Goal: Information Seeking & Learning: Compare options

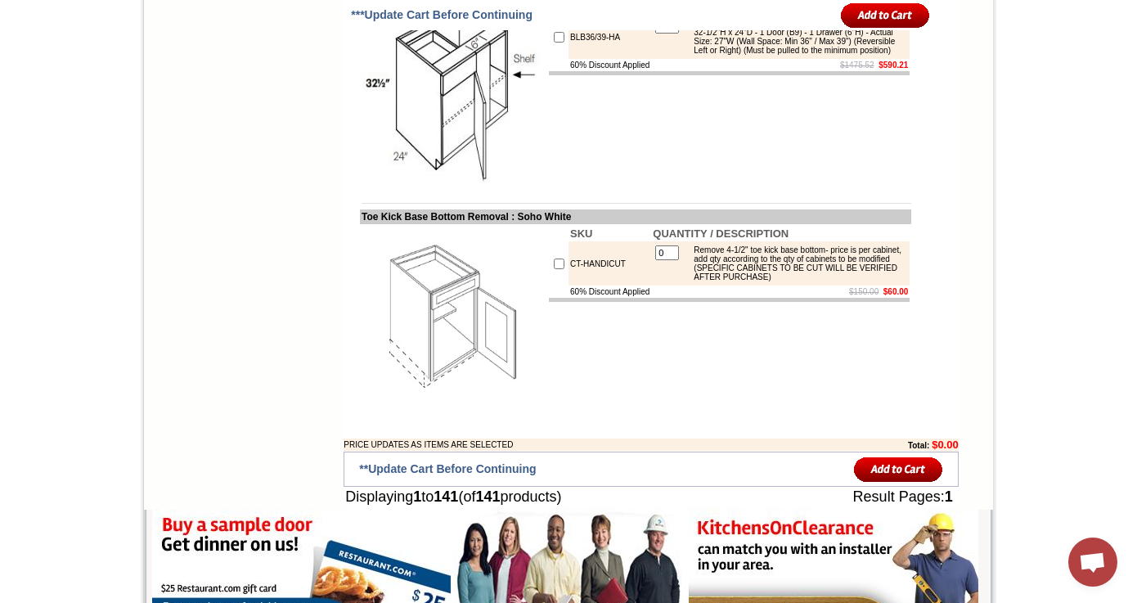
scroll to position [10694, 0]
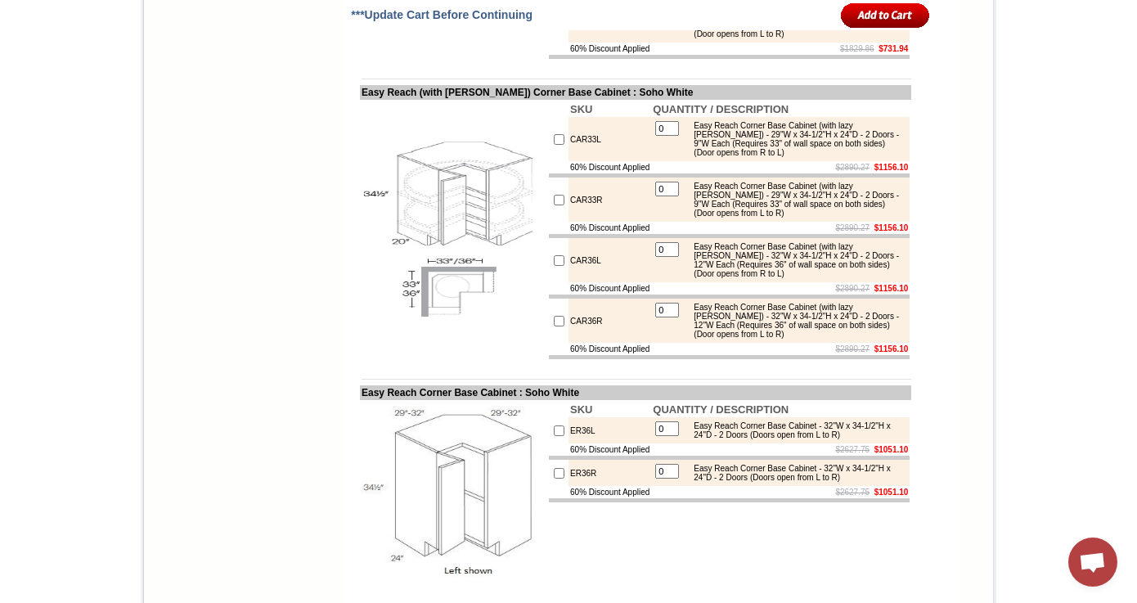
scroll to position [6844, 0]
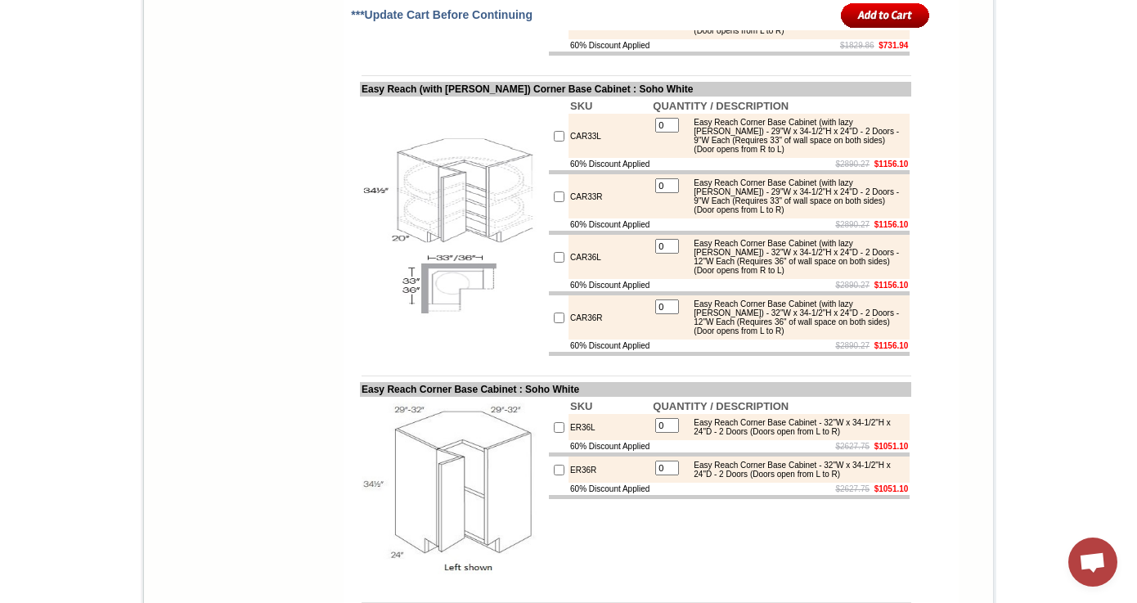
drag, startPoint x: 594, startPoint y: 146, endPoint x: 555, endPoint y: 146, distance: 38.4
drag, startPoint x: 578, startPoint y: 149, endPoint x: 553, endPoint y: 150, distance: 24.6
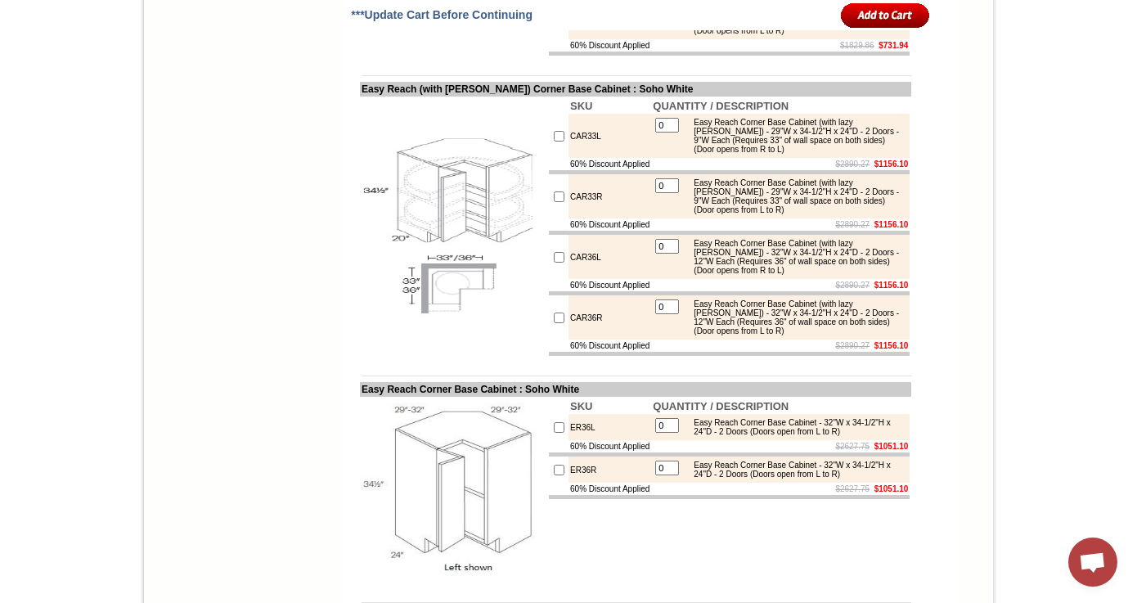
copy td "BSQC"
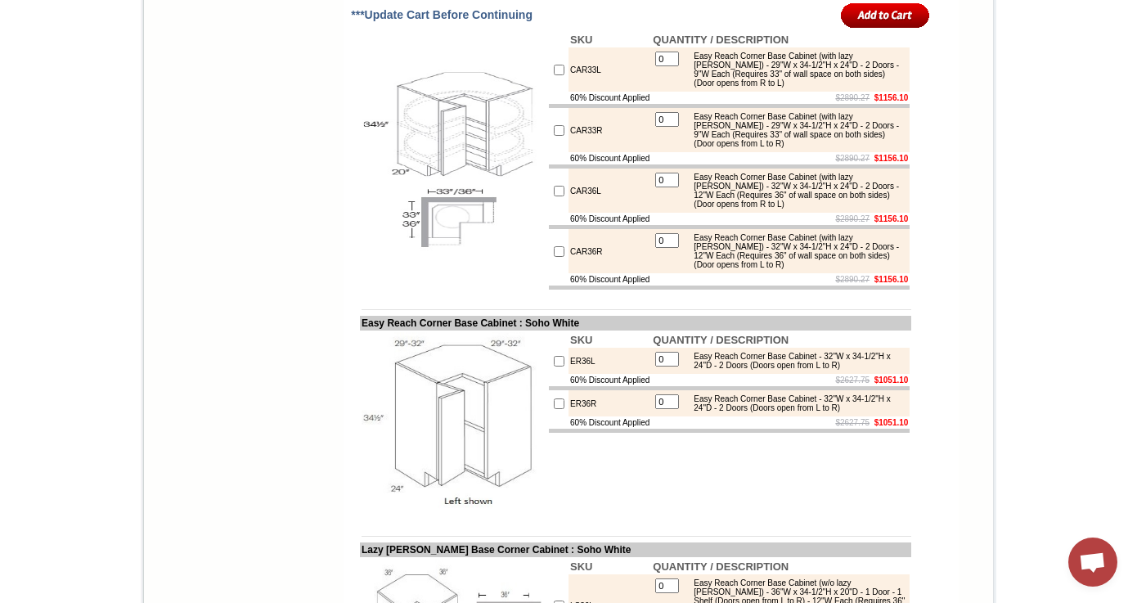
scroll to position [6926, 0]
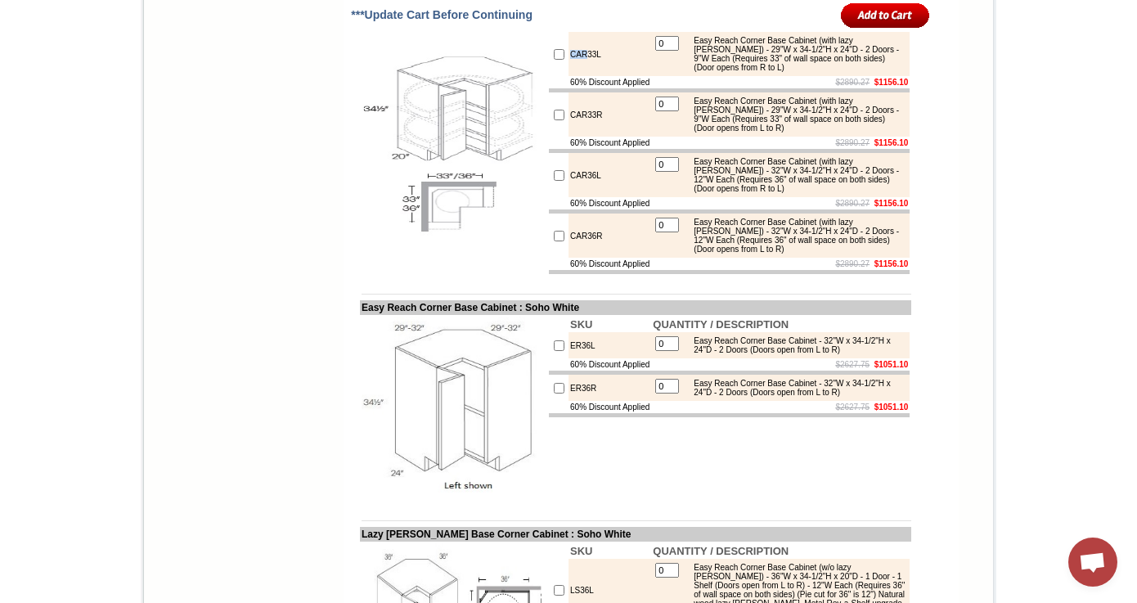
drag, startPoint x: 571, startPoint y: 386, endPoint x: 554, endPoint y: 385, distance: 17.2
click at [569, 76] on td "CAR33L" at bounding box center [610, 54] width 83 height 44
copy td "CAR"
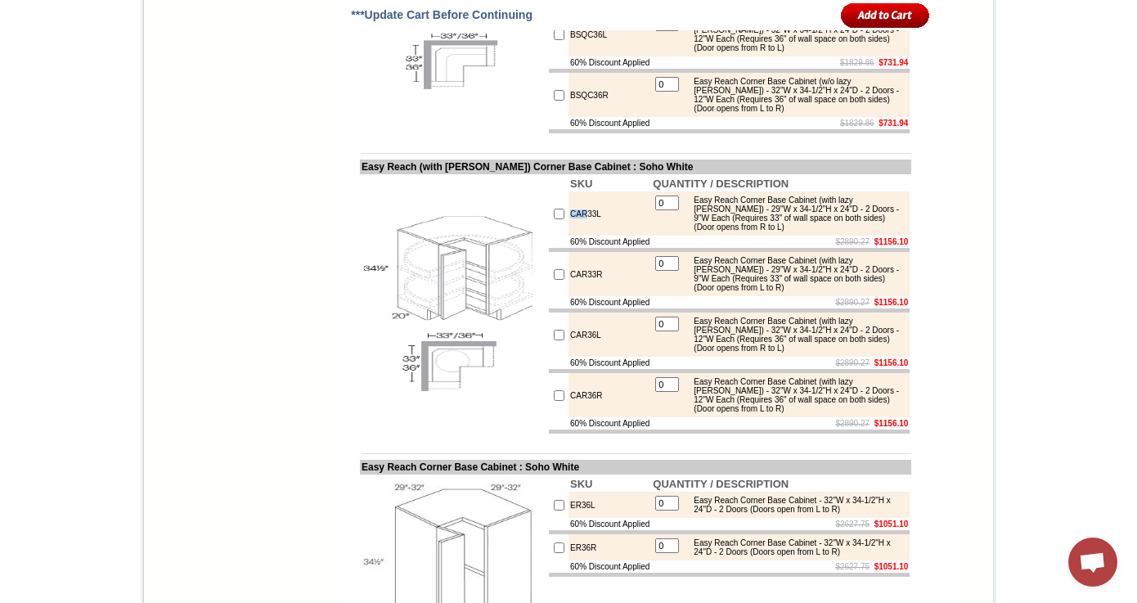
scroll to position [6748, 0]
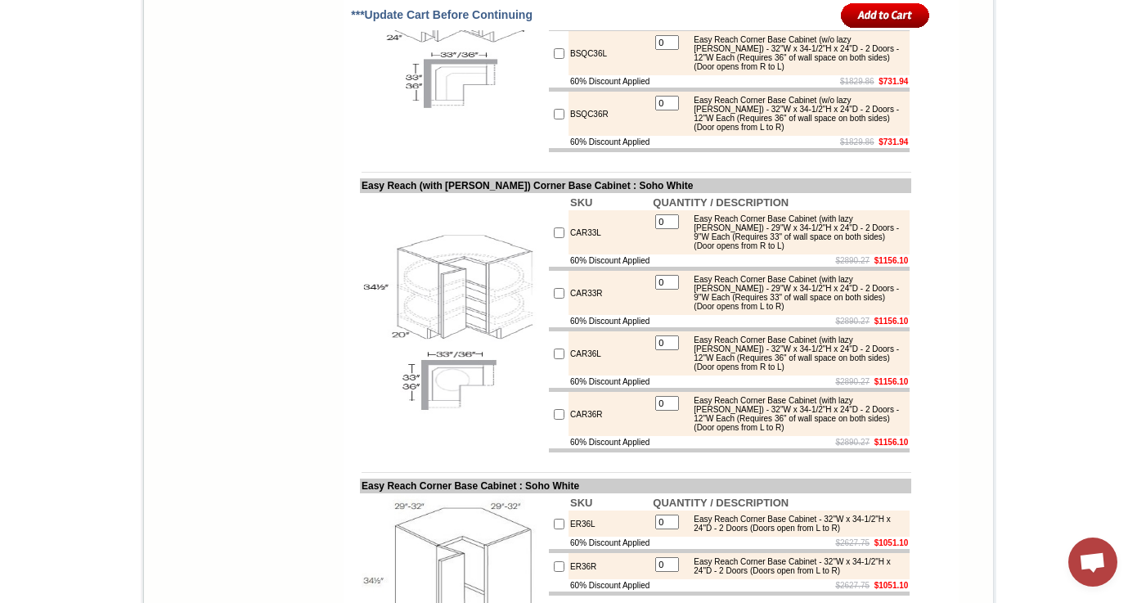
drag, startPoint x: 524, startPoint y: 194, endPoint x: 346, endPoint y: 193, distance: 178.3
copy td "Easy Reach Base Corner Cabinet"
drag, startPoint x: 625, startPoint y: 511, endPoint x: 346, endPoint y: 512, distance: 278.9
click at [360, 193] on td "Easy Reach (with [PERSON_NAME]) Corner Base Cabinet : Soho White" at bounding box center [635, 185] width 551 height 15
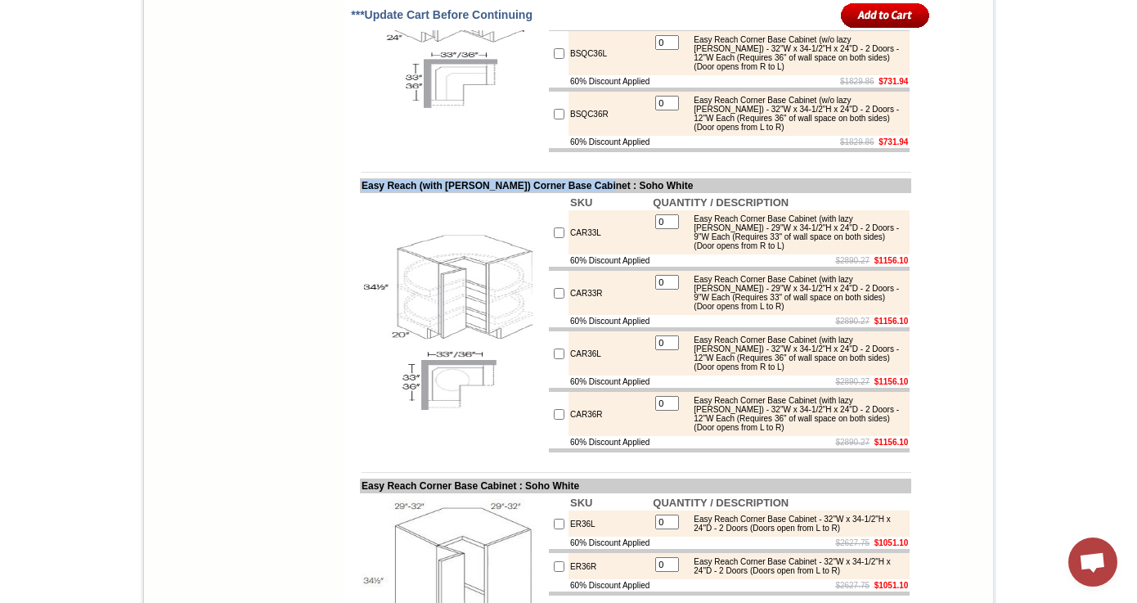
copy td "Easy Reach (with [PERSON_NAME]) Corner Base Cabinet"
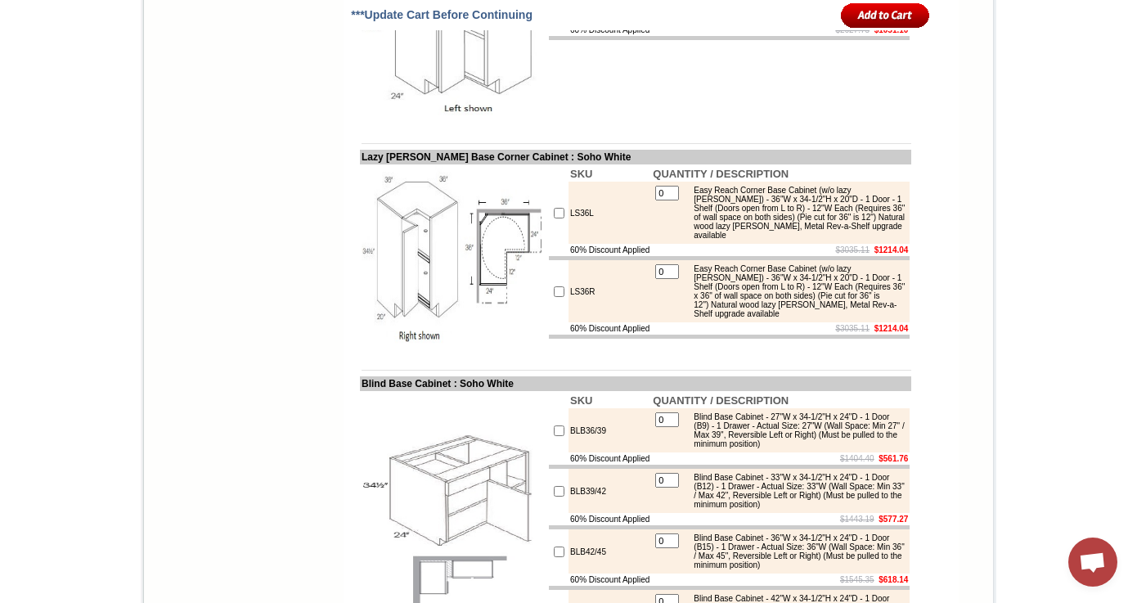
scroll to position [7311, 0]
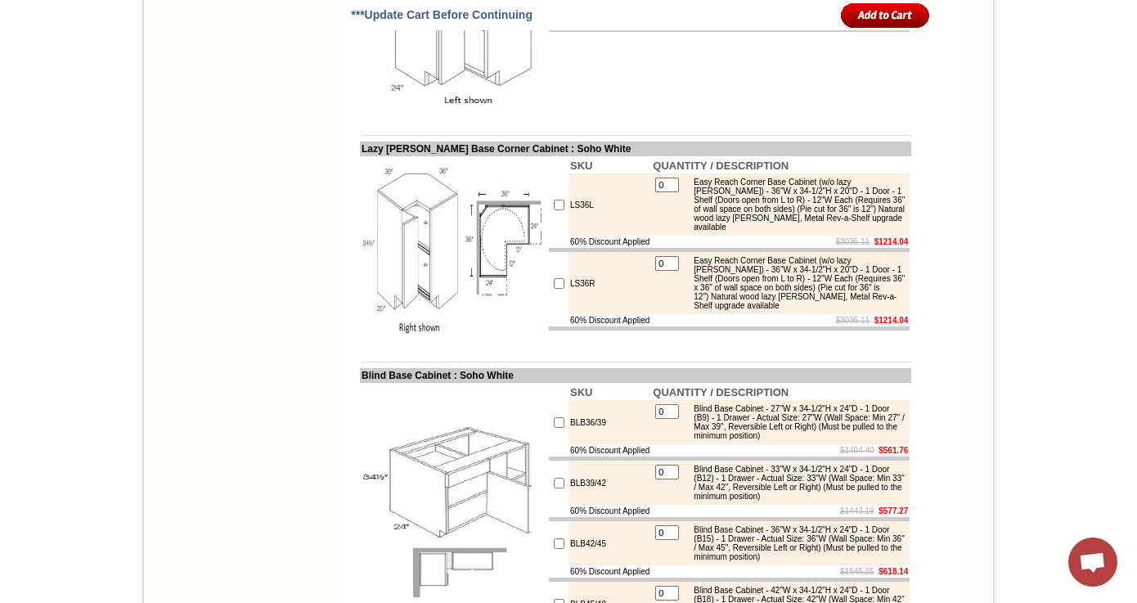
drag, startPoint x: 564, startPoint y: 306, endPoint x: 553, endPoint y: 306, distance: 11.5
copy td "ER"
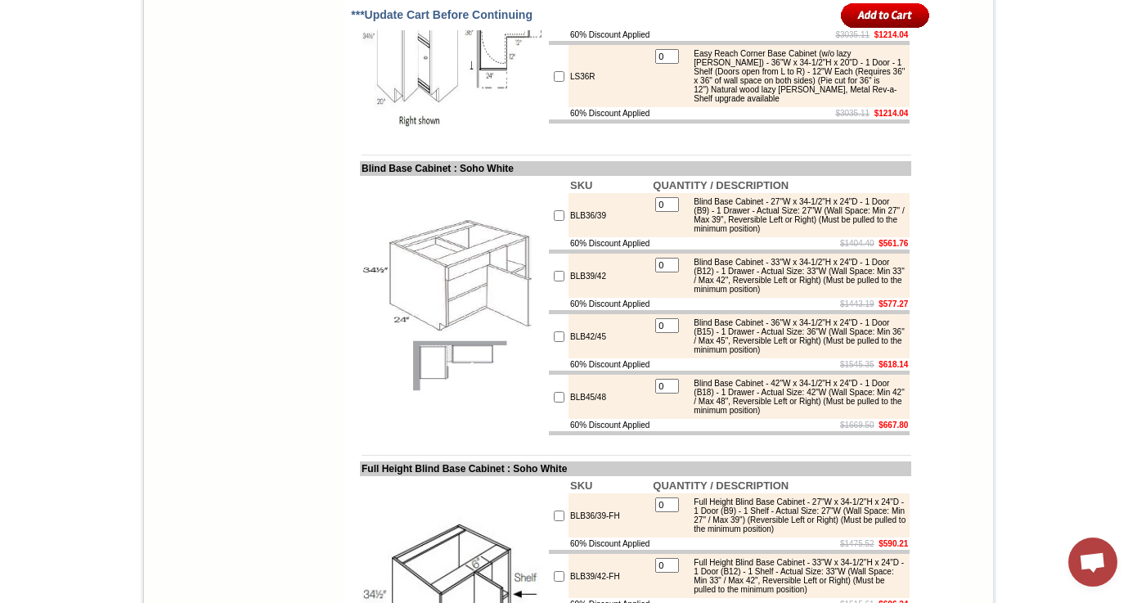
scroll to position [7532, 0]
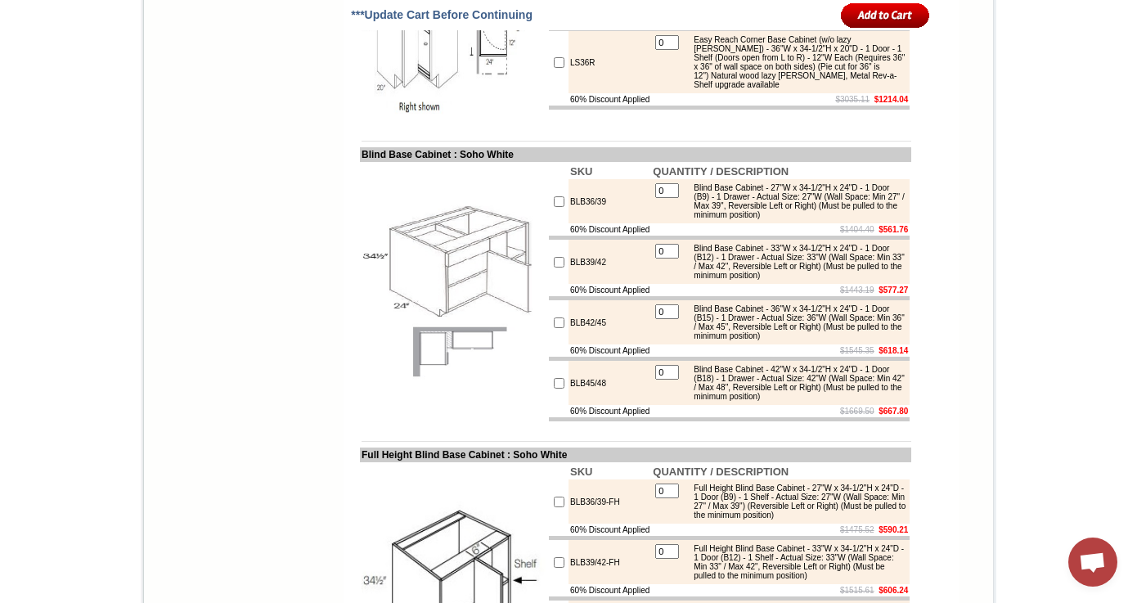
drag, startPoint x: 564, startPoint y: 333, endPoint x: 555, endPoint y: 333, distance: 9.0
copy td "LS"
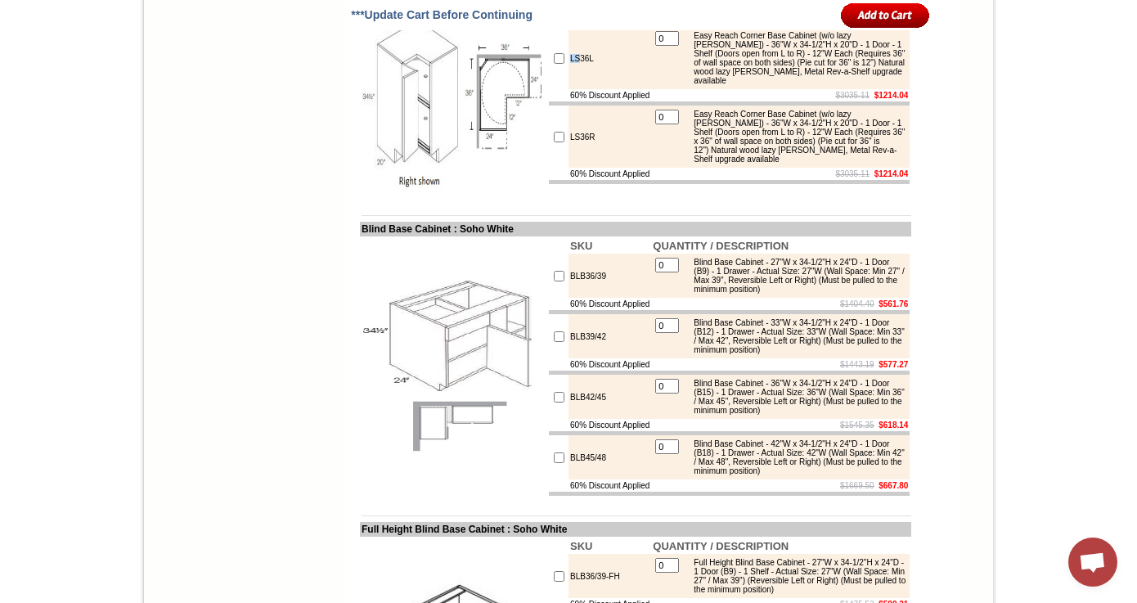
scroll to position [7455, 0]
